Goal: Information Seeking & Learning: Check status

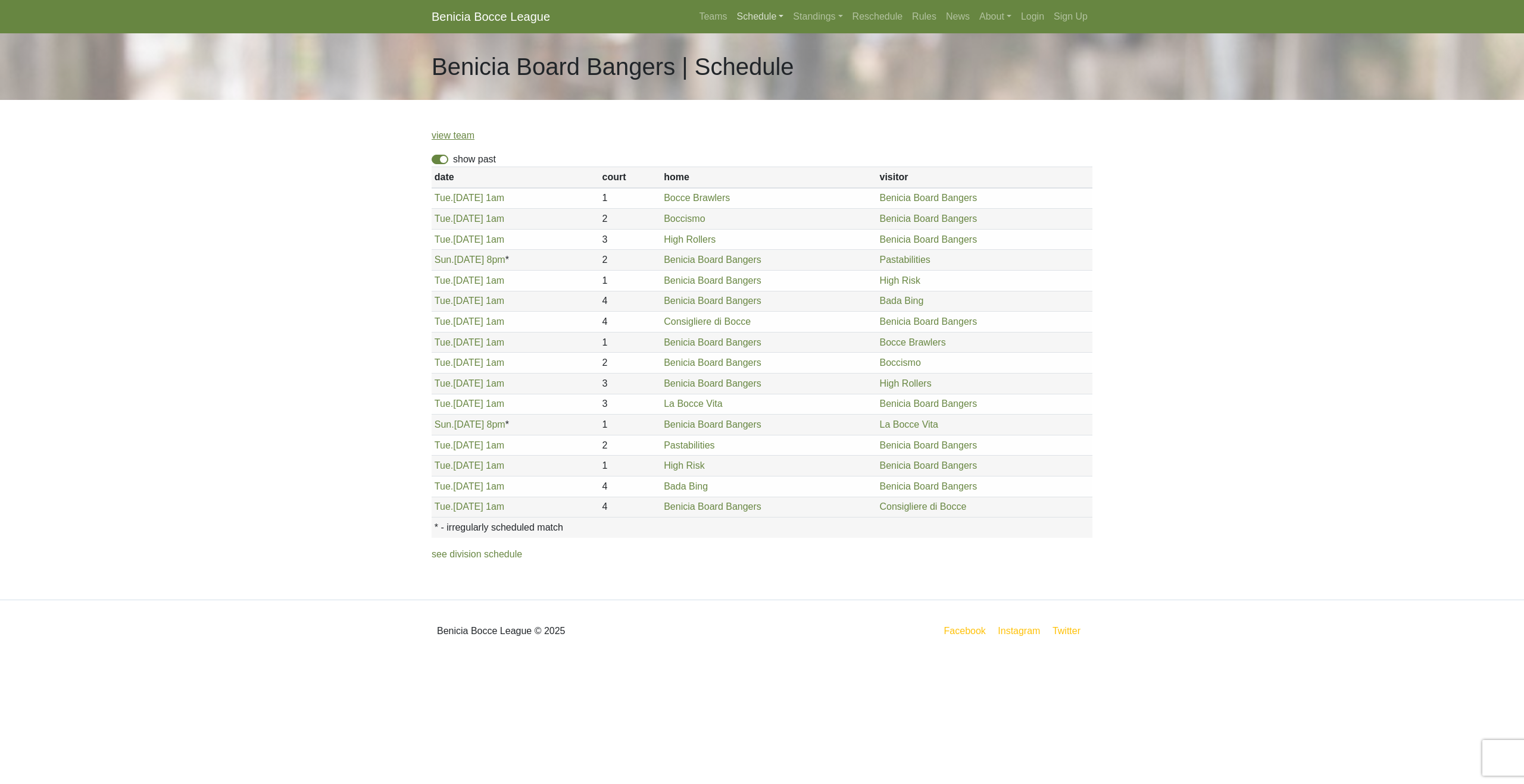
click at [756, 18] on link "Schedule" at bounding box center [760, 17] width 56 height 24
click at [760, 180] on strong "Playoffs" at bounding box center [765, 178] width 37 height 10
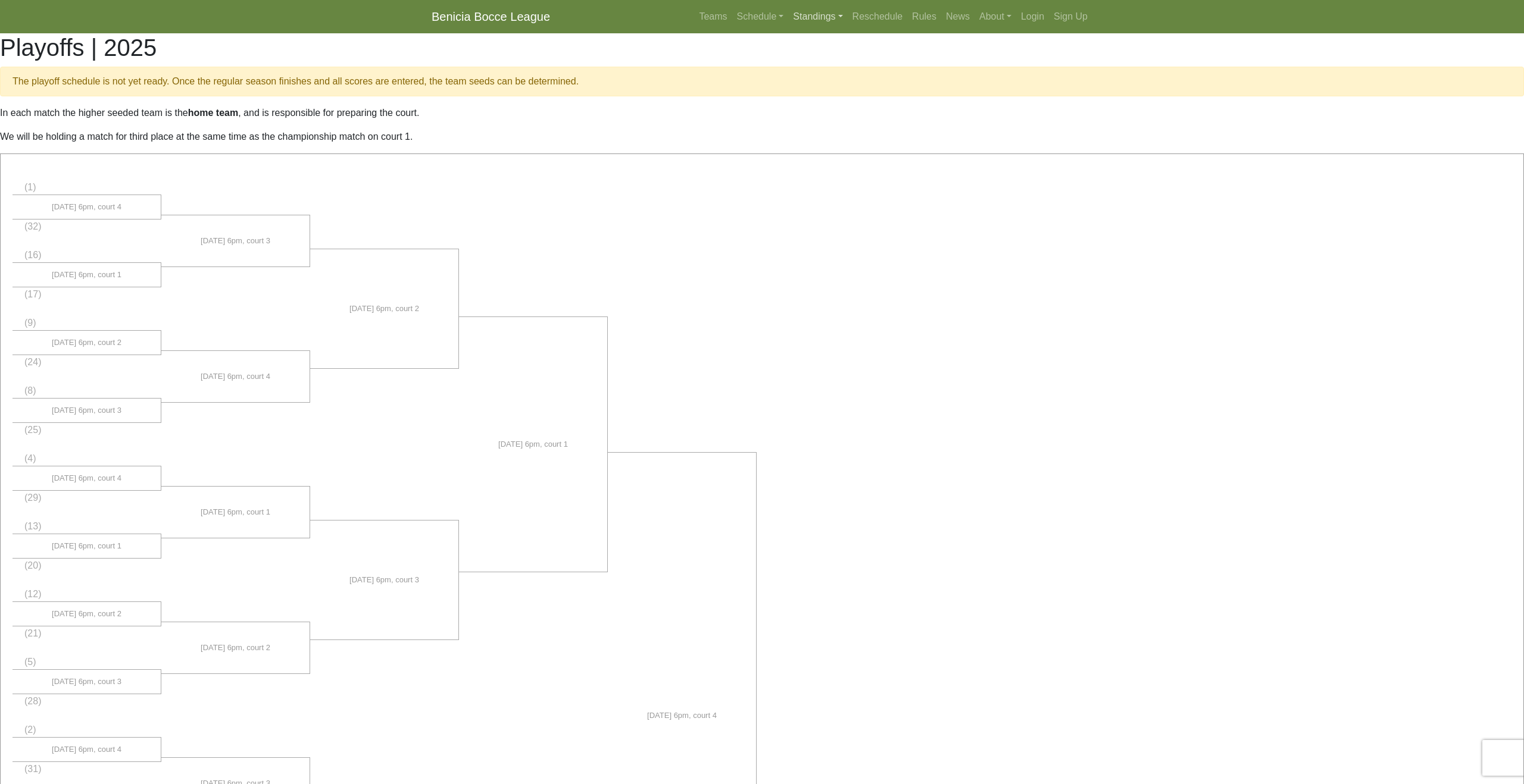
click at [814, 17] on link "Standings" at bounding box center [817, 17] width 59 height 24
click at [820, 143] on link "[DATE] Night" at bounding box center [836, 140] width 96 height 19
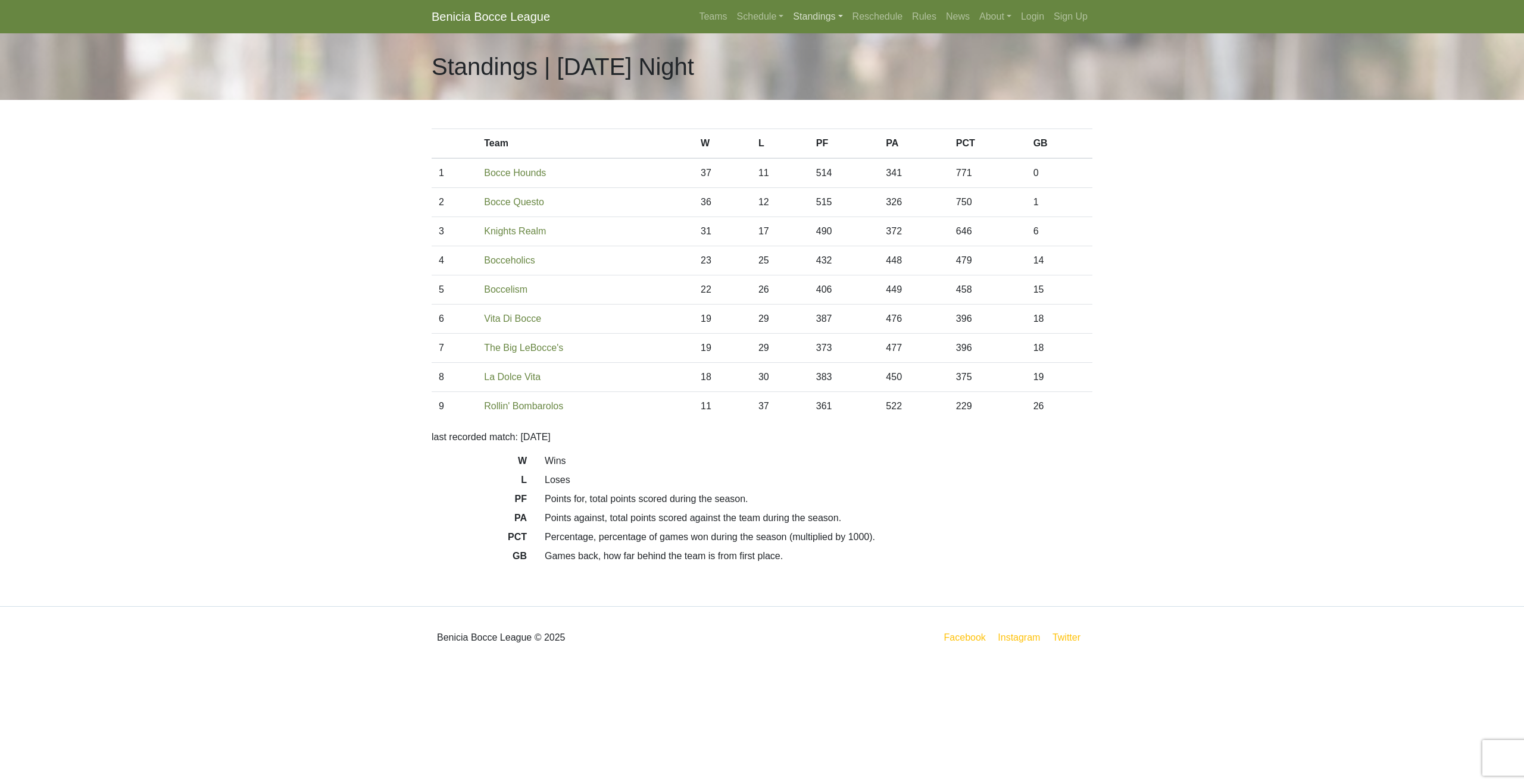
click at [796, 17] on link "Standings" at bounding box center [817, 17] width 59 height 24
click at [799, 45] on link "[DATE] Morning" at bounding box center [836, 44] width 96 height 19
